Goal: Transaction & Acquisition: Purchase product/service

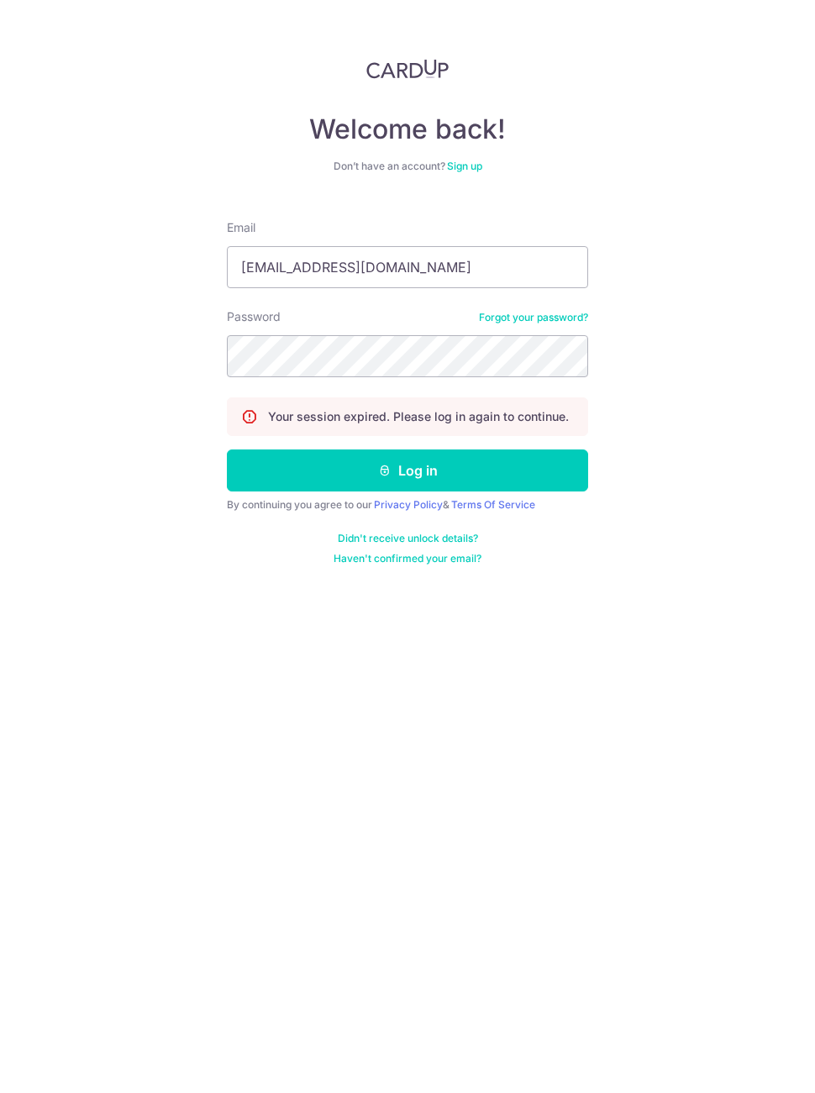
type input "[EMAIL_ADDRESS][DOMAIN_NAME]"
click at [428, 472] on button "Log in" at bounding box center [407, 470] width 361 height 42
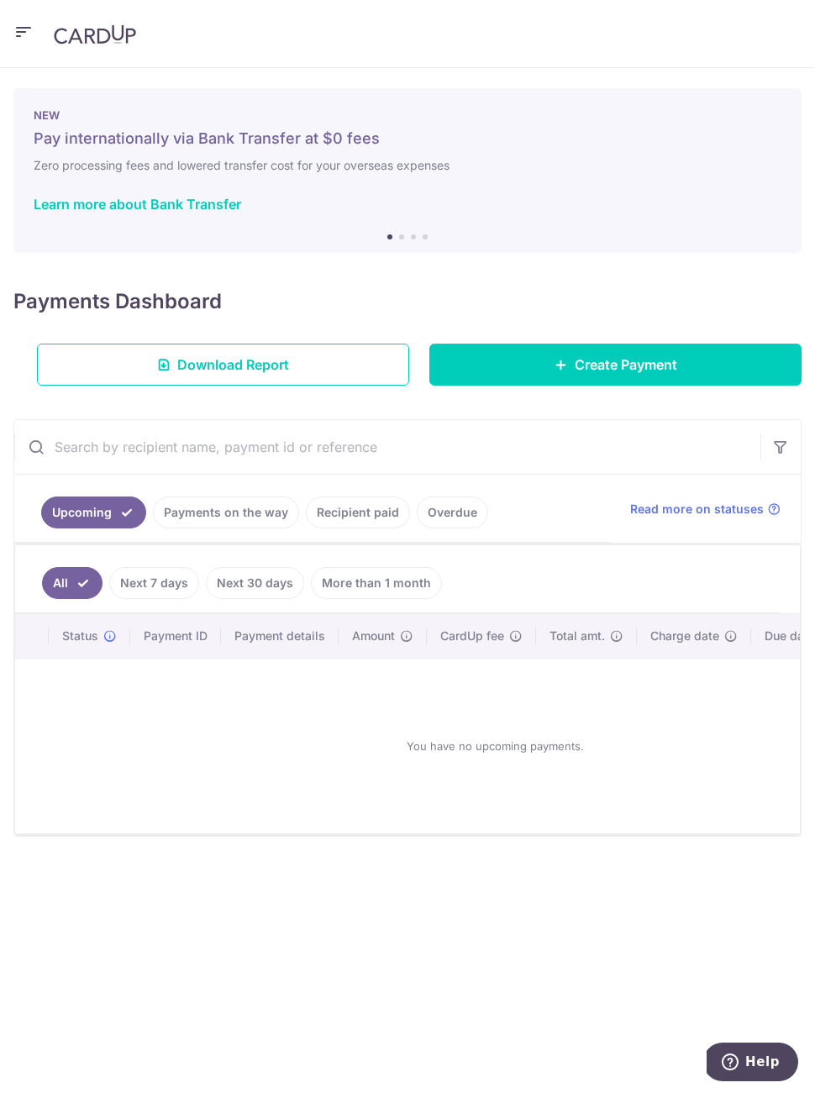
click at [674, 375] on link "Create Payment" at bounding box center [615, 365] width 372 height 42
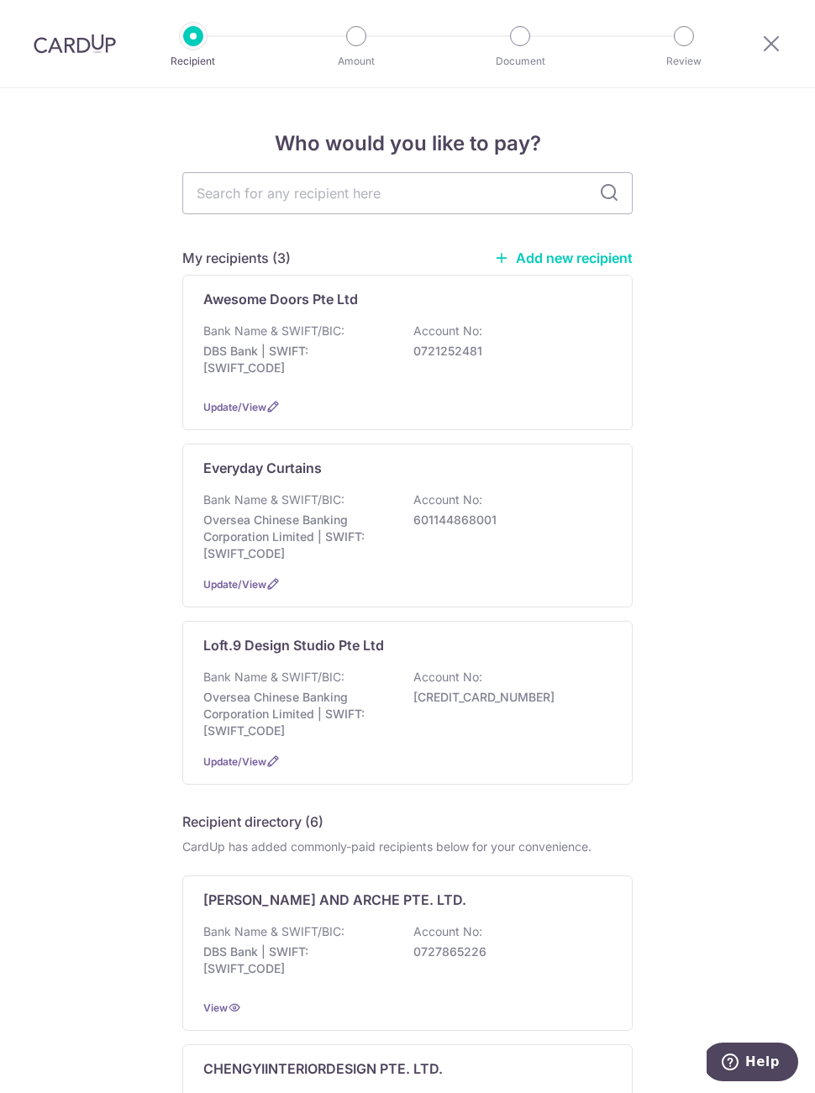
type input "."
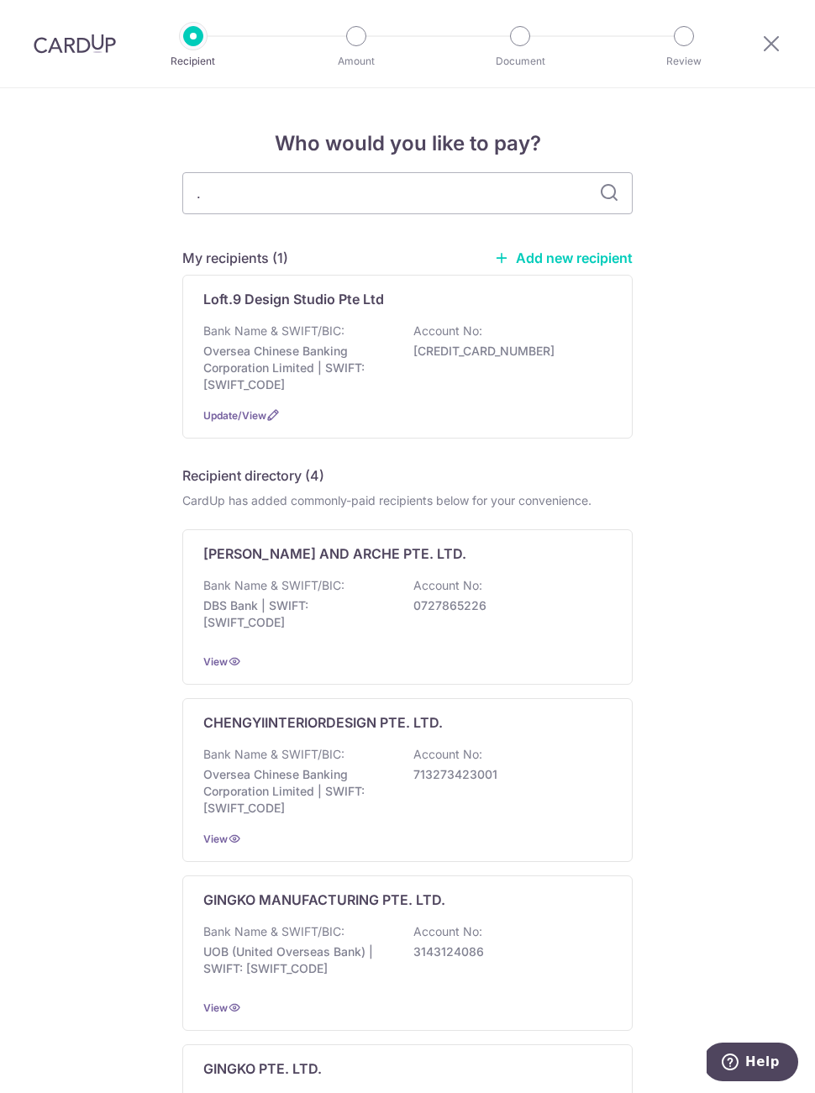
type input ".moss"
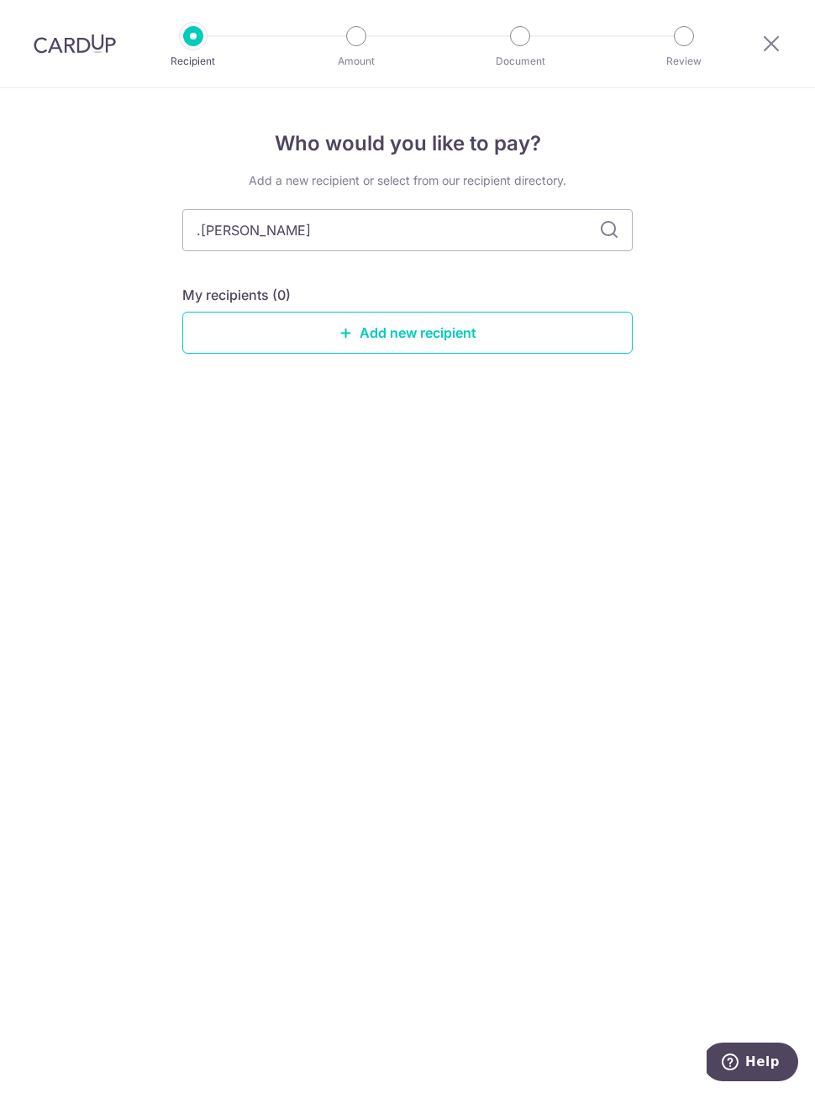
click at [370, 332] on link "Add new recipient" at bounding box center [407, 333] width 450 height 42
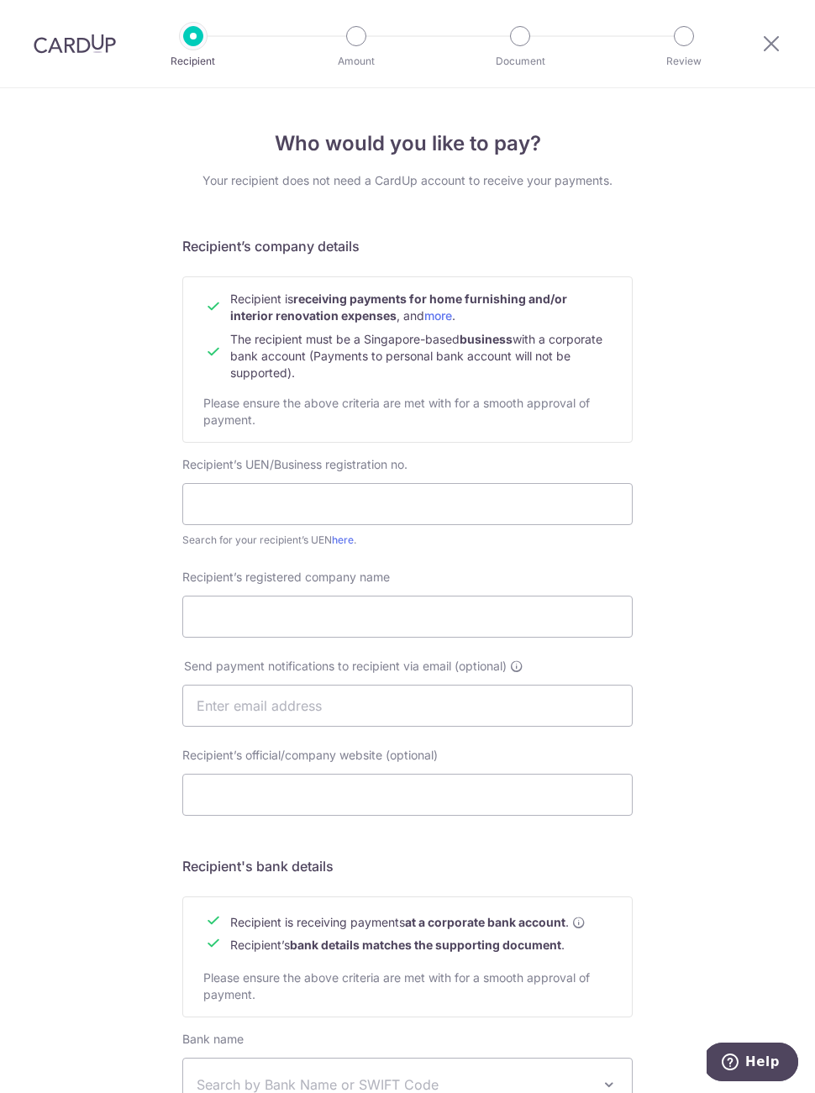
click at [761, 47] on icon at bounding box center [771, 43] width 20 height 21
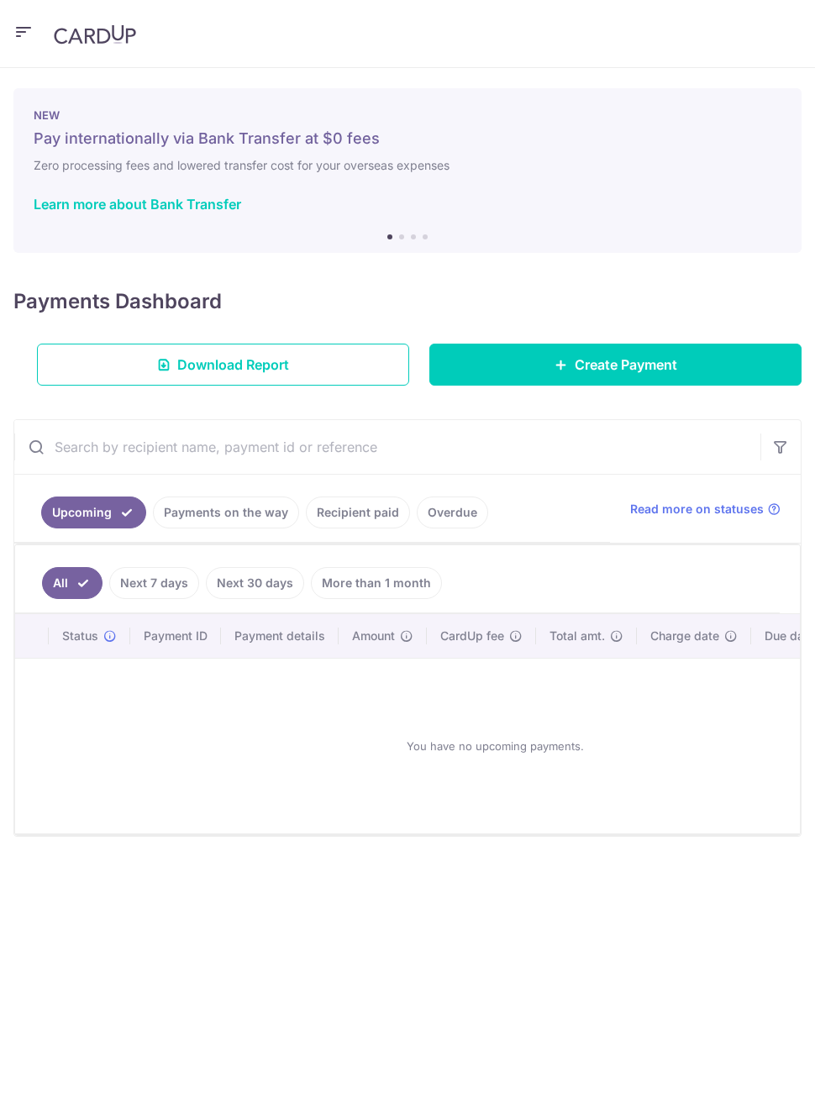
click at [617, 378] on link "Create Payment" at bounding box center [615, 365] width 372 height 42
click at [617, 374] on span "Create Payment" at bounding box center [626, 364] width 102 height 20
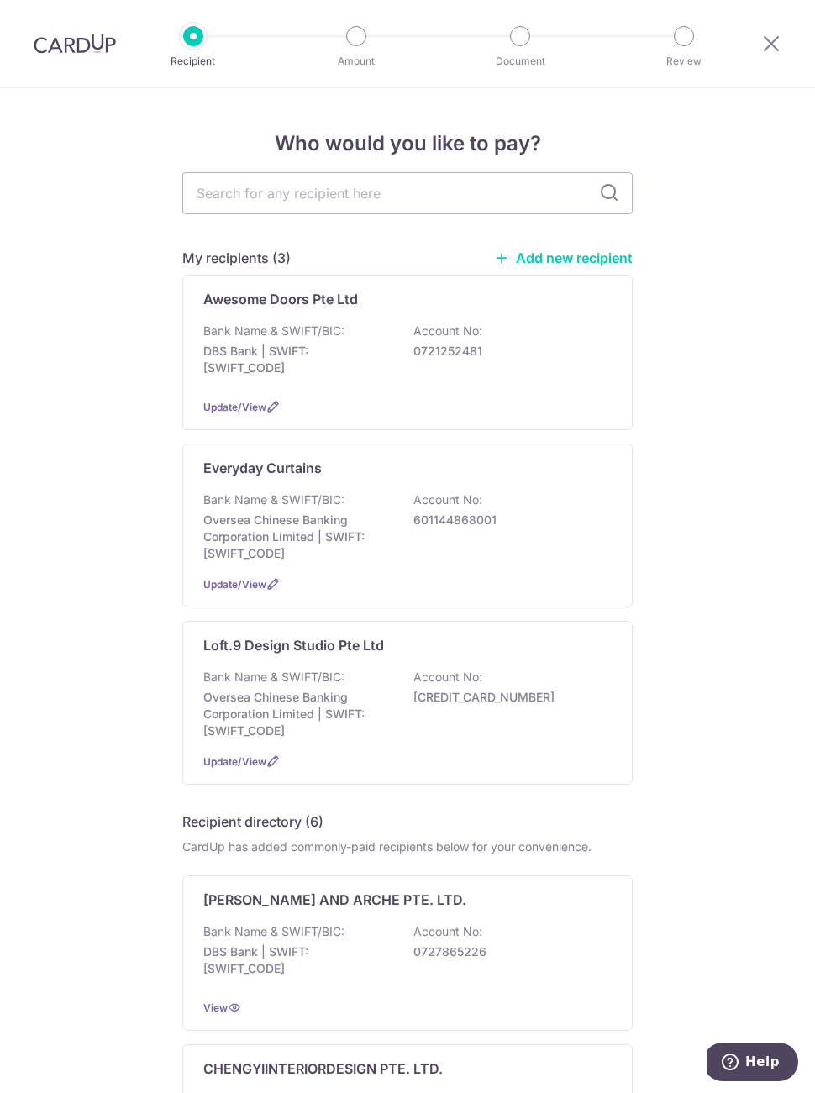
type input "Moss"
type input "O"
type input "."
click at [596, 265] on link "Add new recipient" at bounding box center [563, 257] width 139 height 17
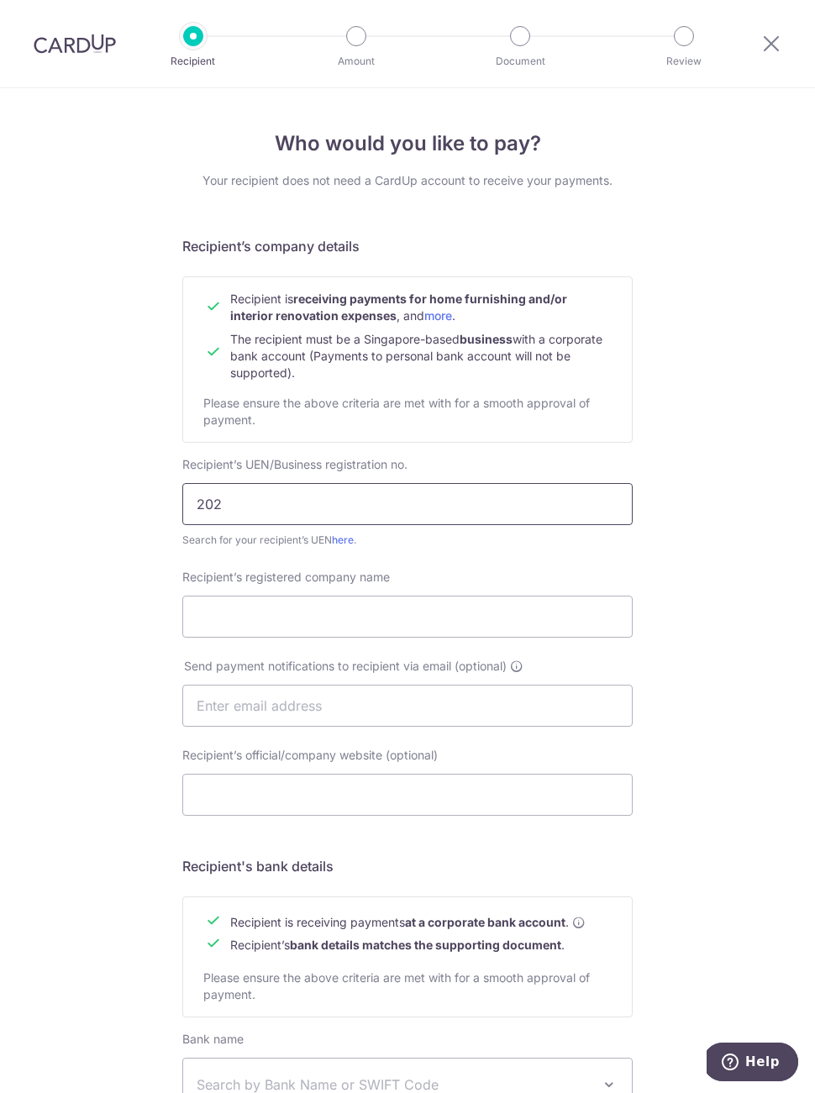
type input "202 43°"
type input "202329328z"
type input "202329328e"
type input "202329328Z"
type input ".m"
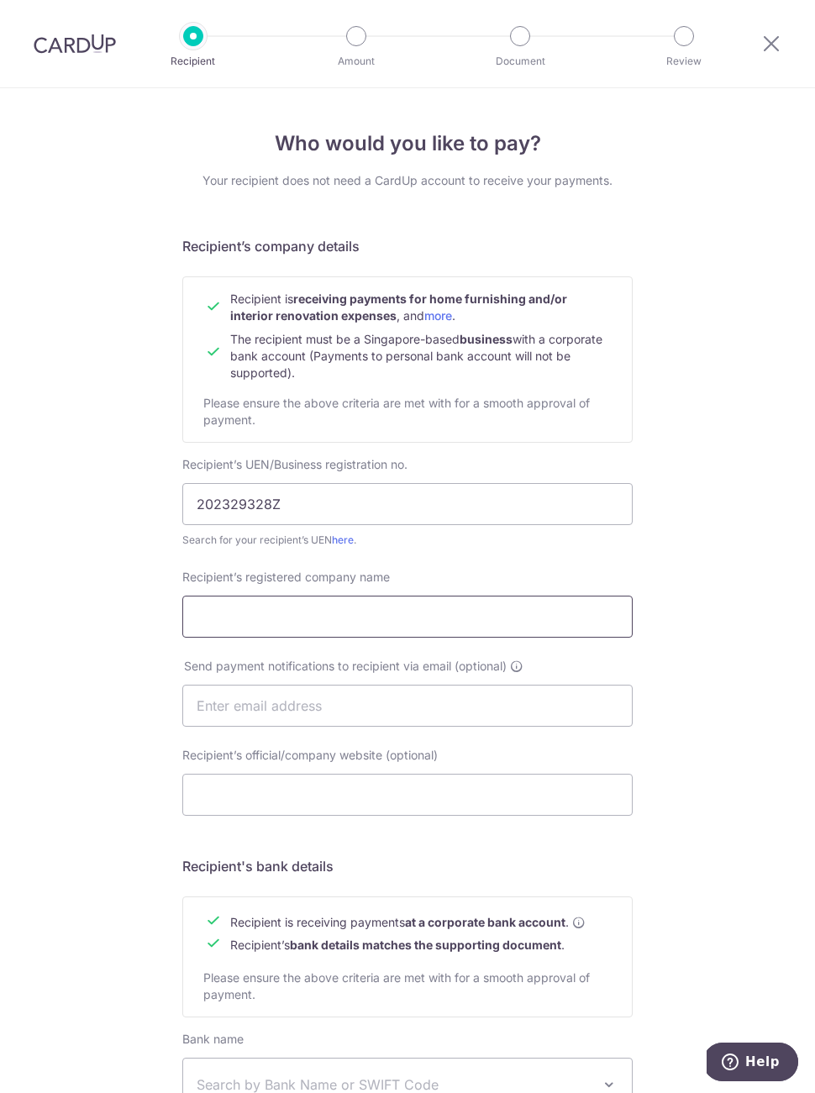
type input "Moss"
type input "Mozziefy Pte Ltd"
type input "/"
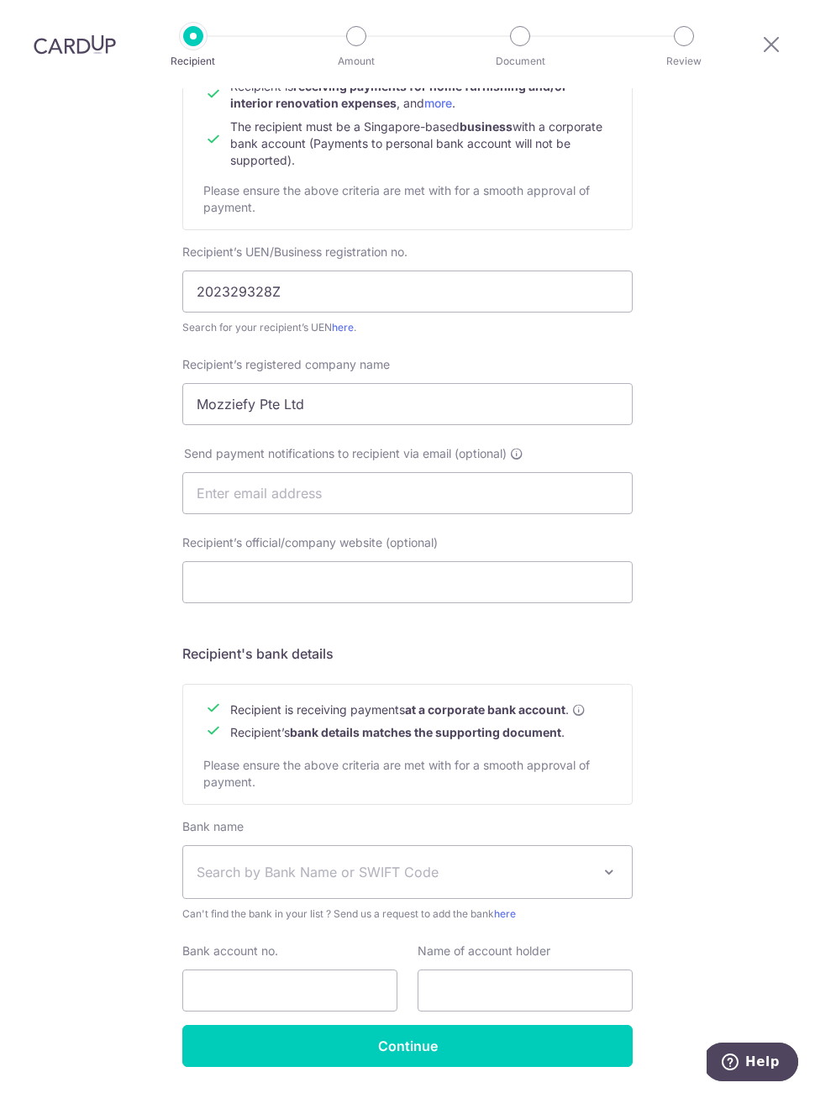
scroll to position [212, 0]
